Goal: Task Accomplishment & Management: Manage account settings

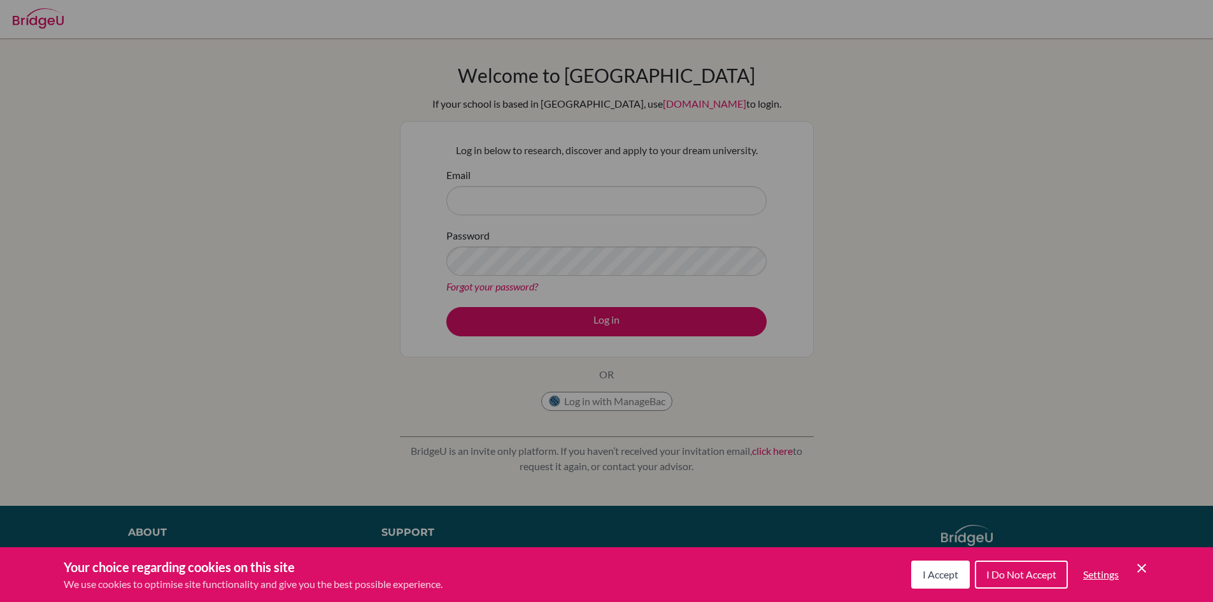
click at [579, 202] on div "Cookie Preferences" at bounding box center [606, 301] width 1213 height 602
click at [952, 570] on span "I Accept" at bounding box center [940, 574] width 36 height 12
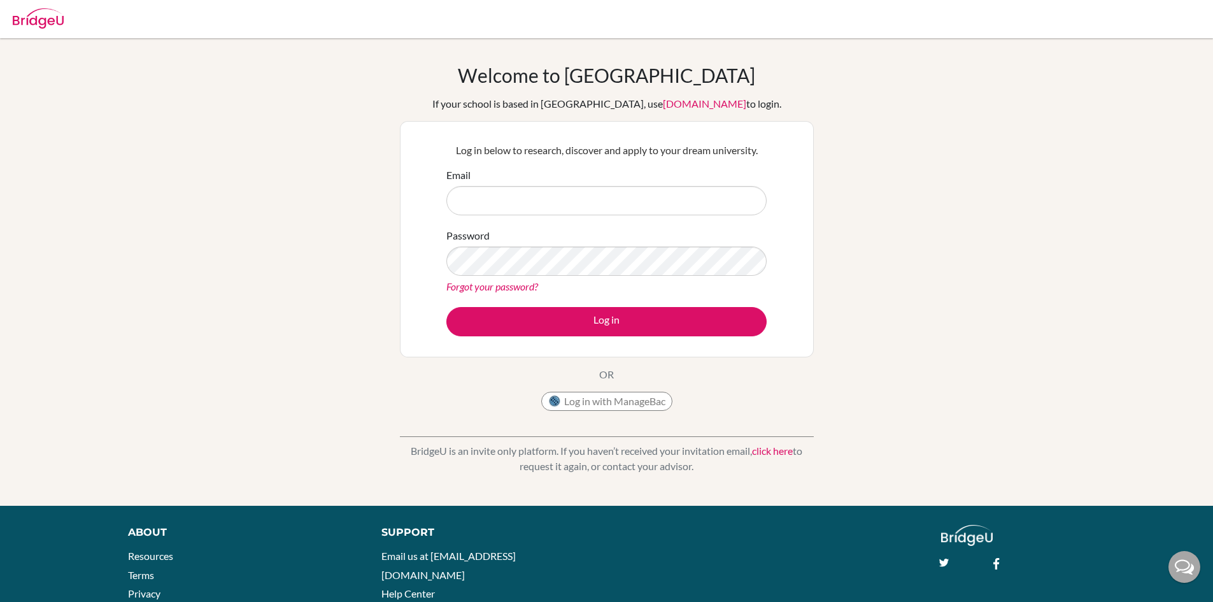
click at [596, 218] on form "Email Password Forgot your password? Log in" at bounding box center [606, 251] width 320 height 169
click at [595, 203] on input "Email" at bounding box center [606, 200] width 320 height 29
type input "tristanlinde@topamail.com"
click at [446, 307] on button "Log in" at bounding box center [606, 321] width 320 height 29
click at [505, 285] on link "Forgot your password?" at bounding box center [492, 286] width 92 height 12
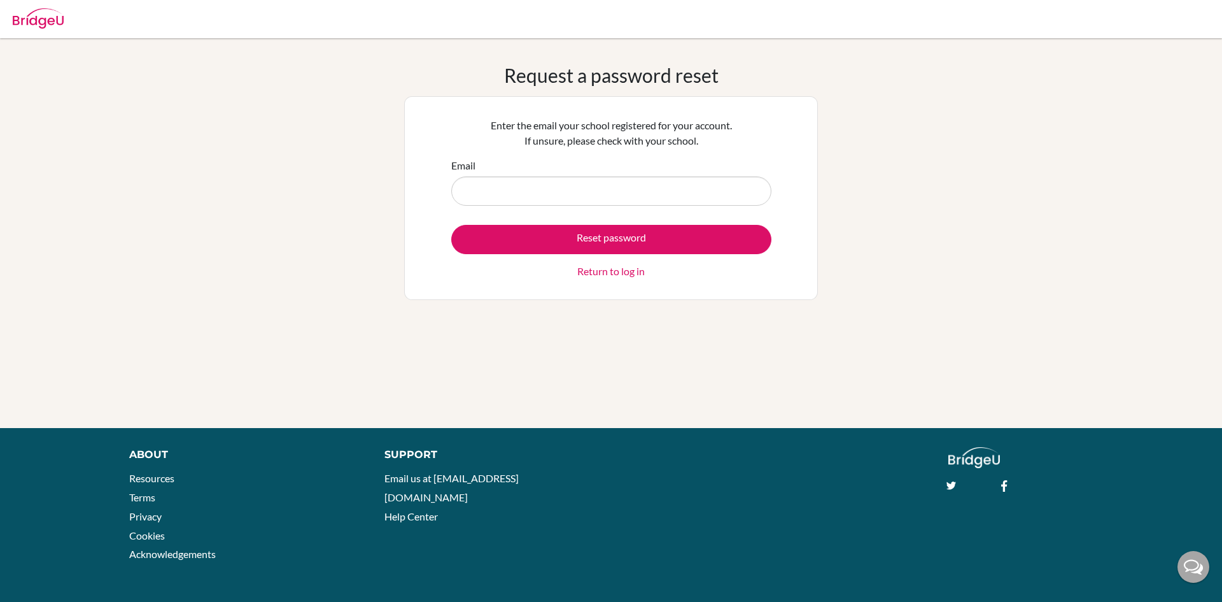
click at [590, 186] on input "Email" at bounding box center [611, 190] width 320 height 29
type input "tristanlinde@topamail.com"
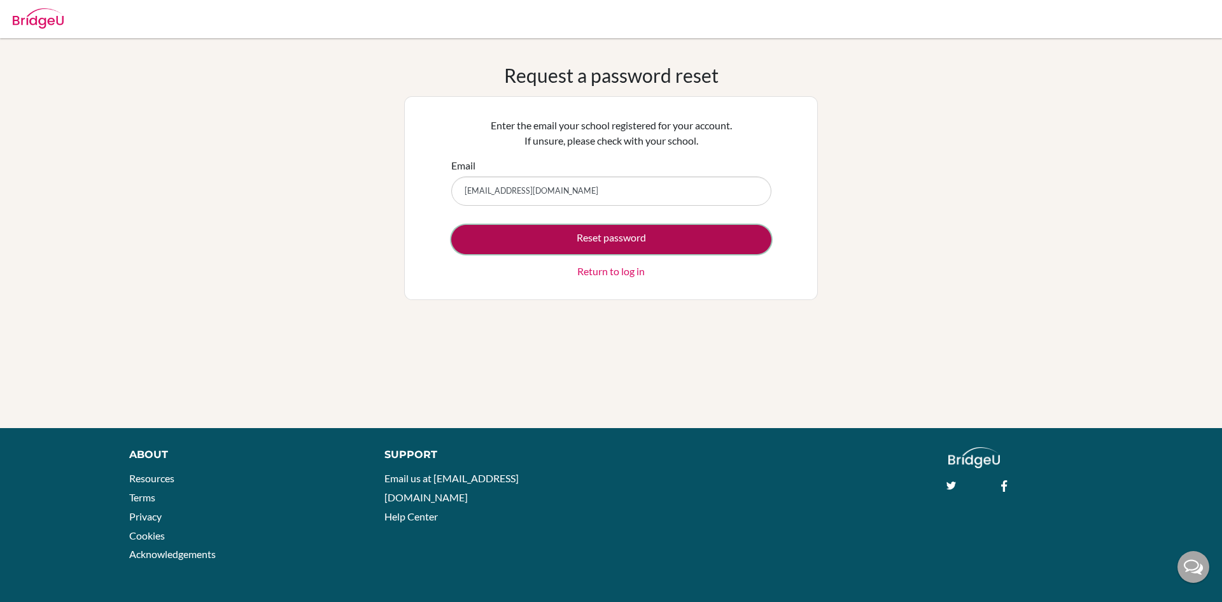
click at [608, 236] on button "Reset password" at bounding box center [611, 239] width 320 height 29
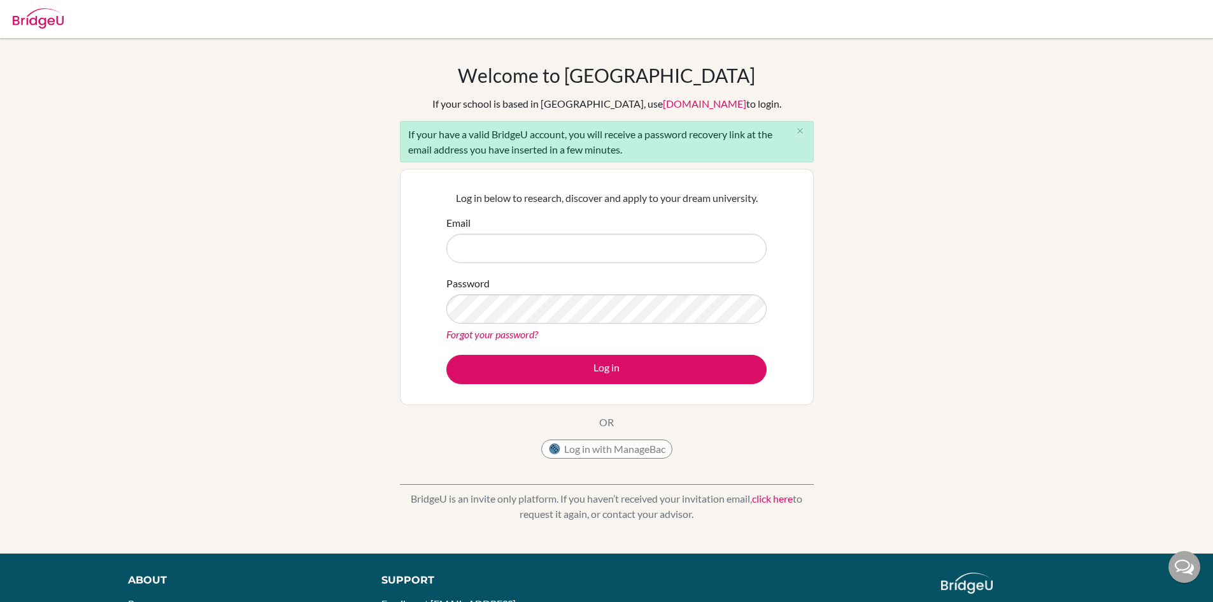
click at [628, 253] on input "Email" at bounding box center [606, 248] width 320 height 29
type input "tristanlinde@topamail.com"
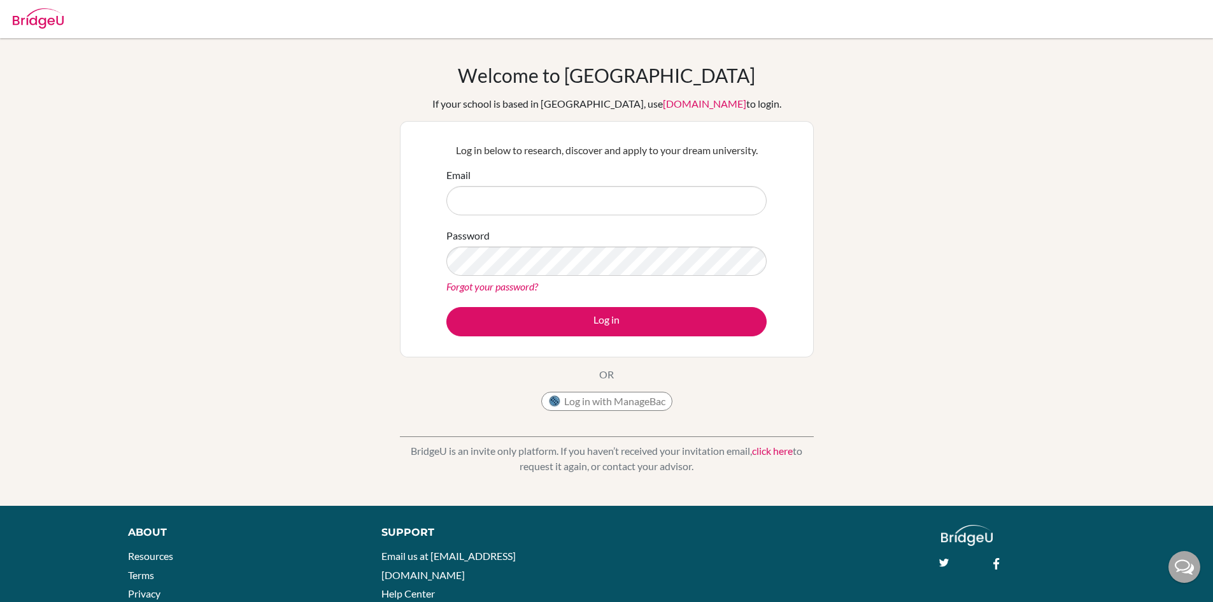
click at [515, 200] on input "Email" at bounding box center [606, 200] width 320 height 29
type input "[EMAIL_ADDRESS][DOMAIN_NAME]"
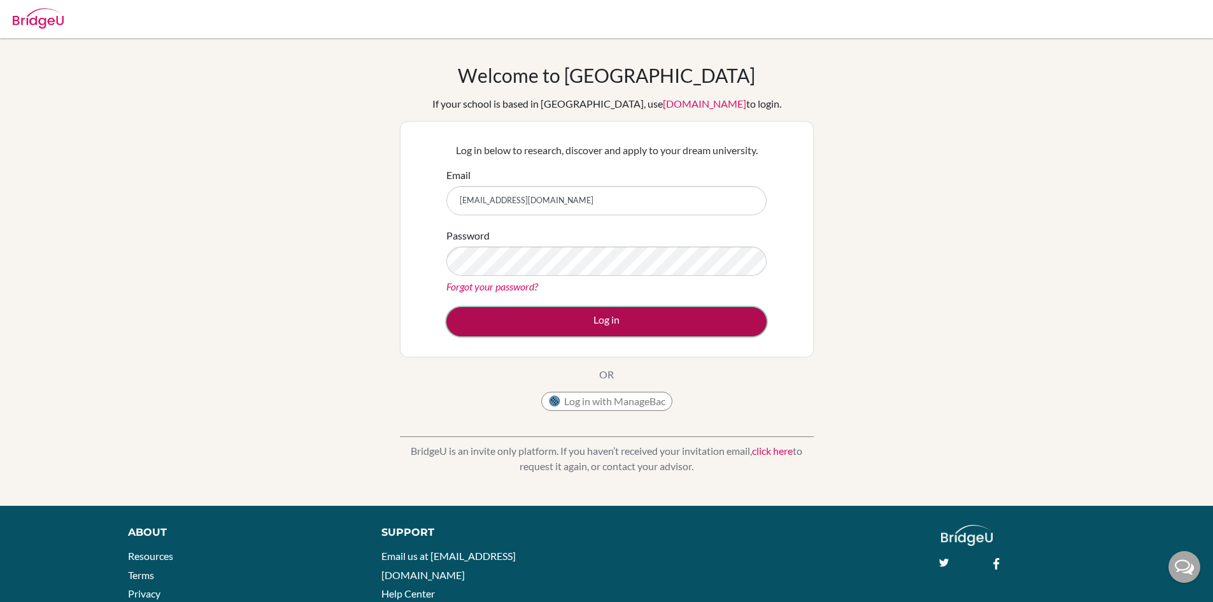
click at [582, 318] on button "Log in" at bounding box center [606, 321] width 320 height 29
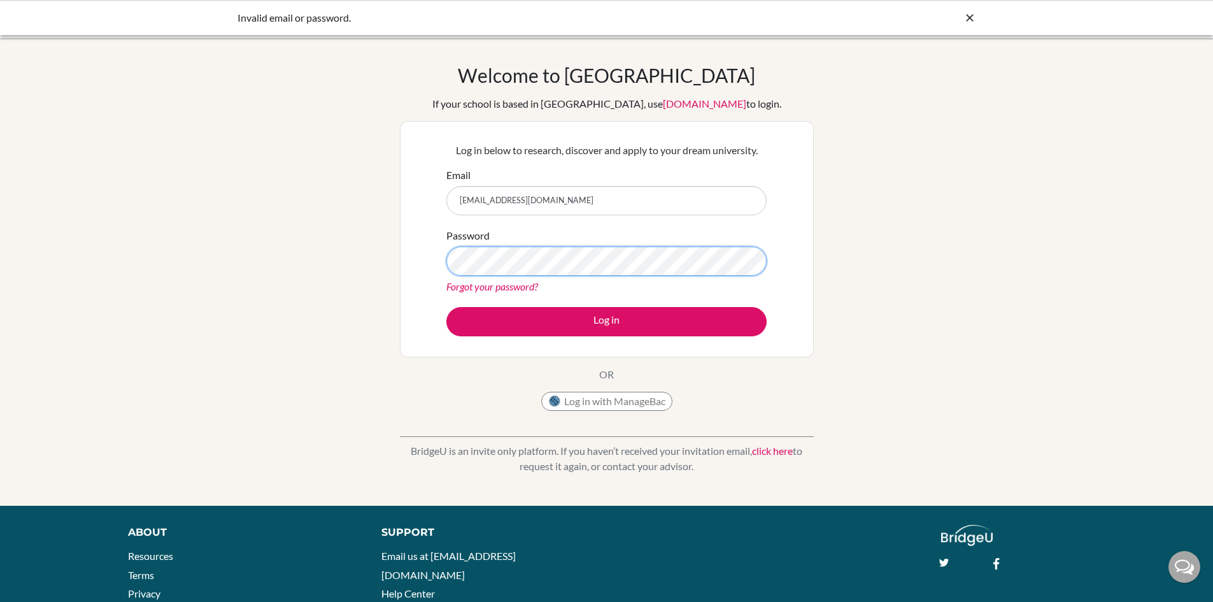
click at [446, 307] on button "Log in" at bounding box center [606, 321] width 320 height 29
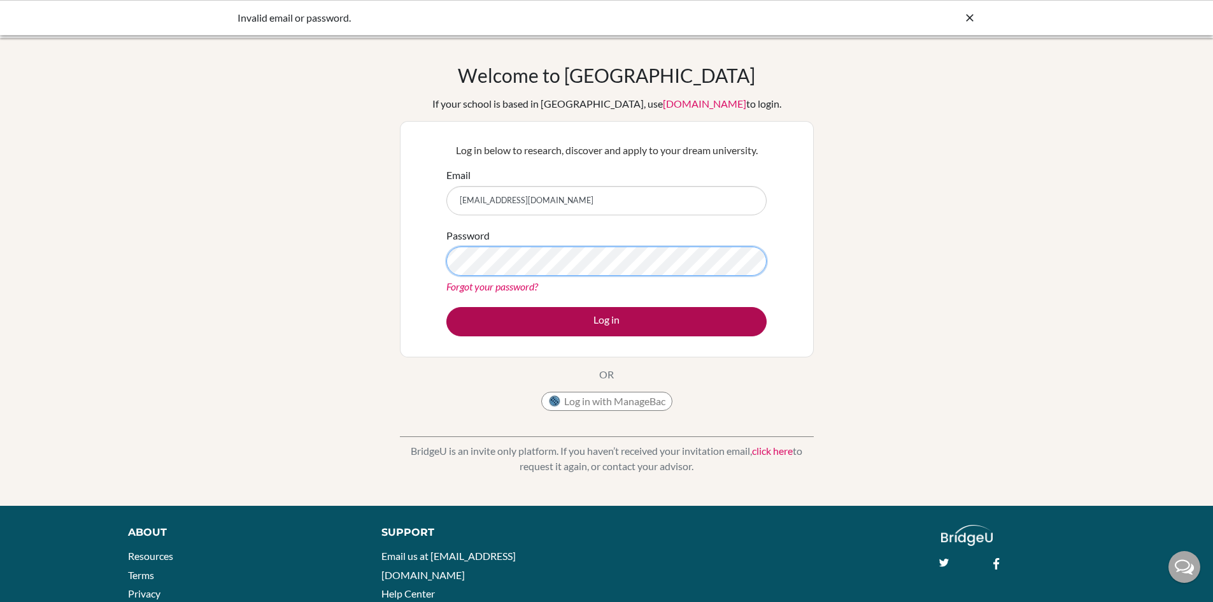
click at [446, 307] on button "Log in" at bounding box center [606, 321] width 320 height 29
